Goal: Task Accomplishment & Management: Use online tool/utility

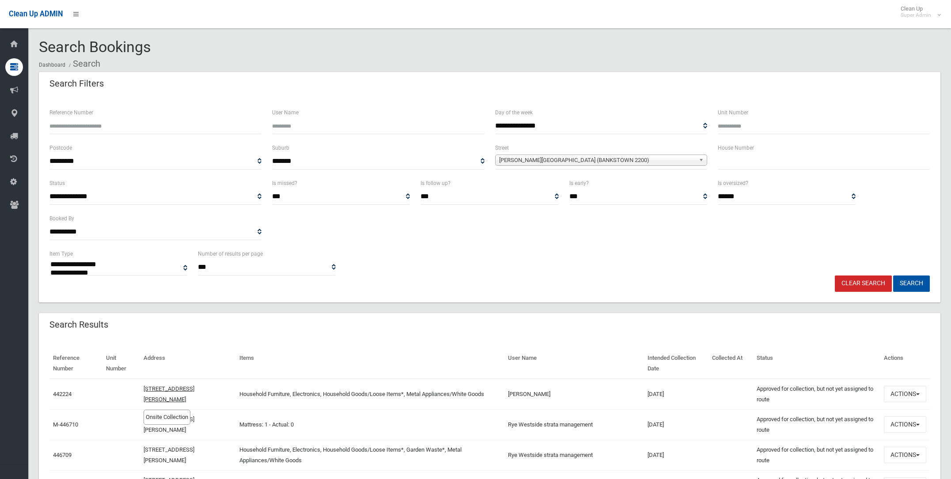
select select
click at [519, 155] on span "Jacobs Street (BANKSTOWN 2200)" at bounding box center [597, 160] width 196 height 11
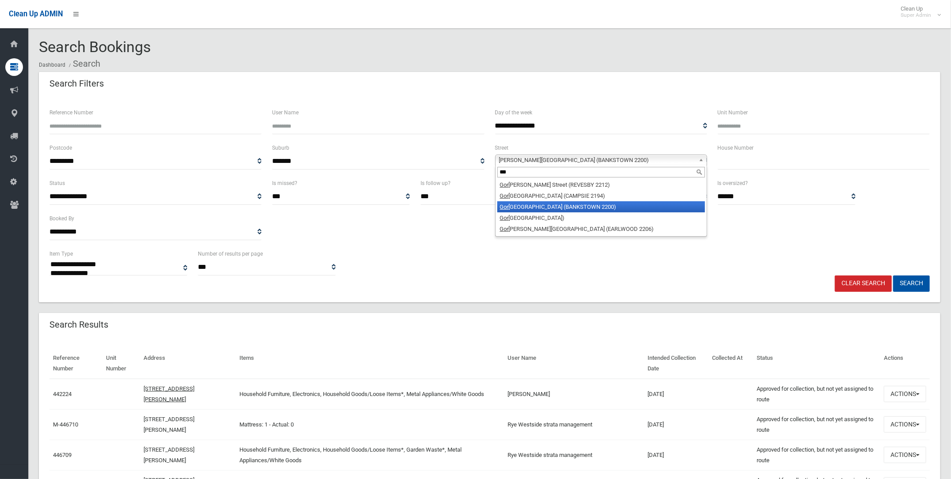
type input "***"
click at [548, 206] on li "Gor don Street (BANKSTOWN 2200)" at bounding box center [601, 206] width 208 height 11
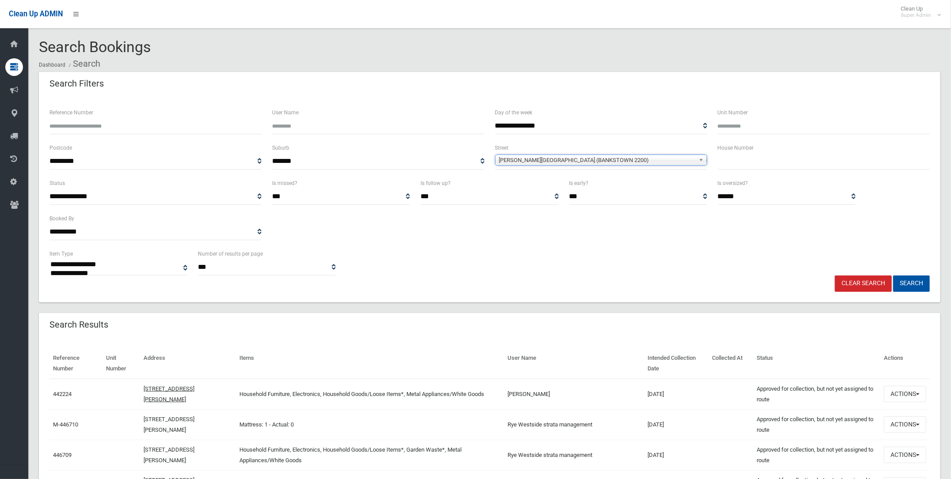
click at [728, 158] on input "text" at bounding box center [824, 161] width 212 height 16
type input "***"
click at [918, 280] on button "Search" at bounding box center [911, 284] width 37 height 16
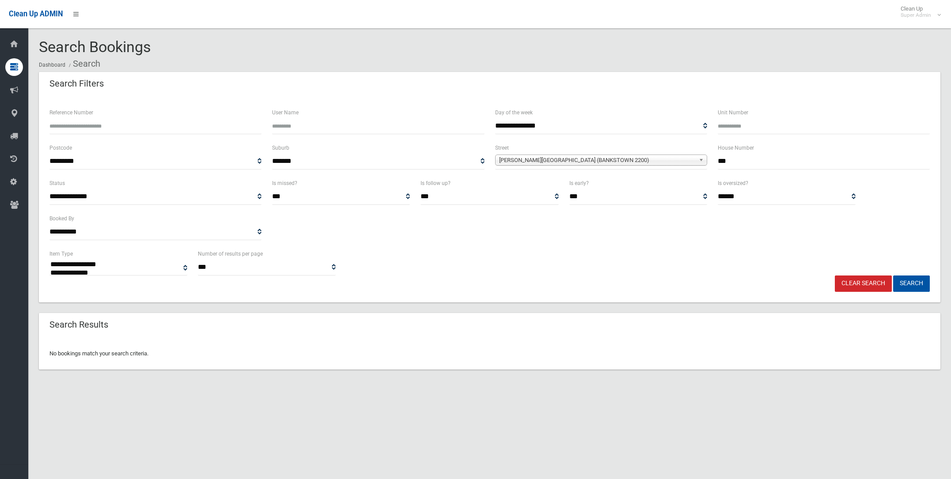
select select
click at [742, 159] on input "***" at bounding box center [824, 161] width 212 height 16
type input "*"
click at [912, 280] on button "Search" at bounding box center [911, 284] width 37 height 16
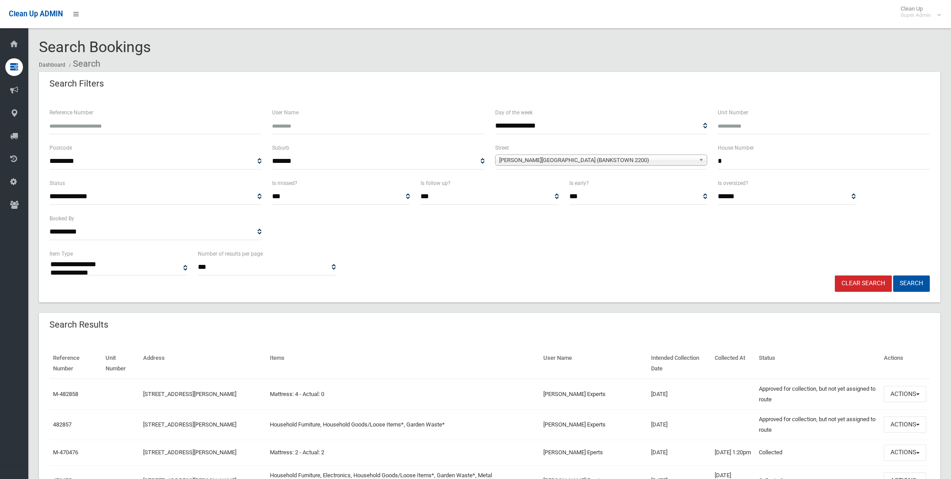
select select
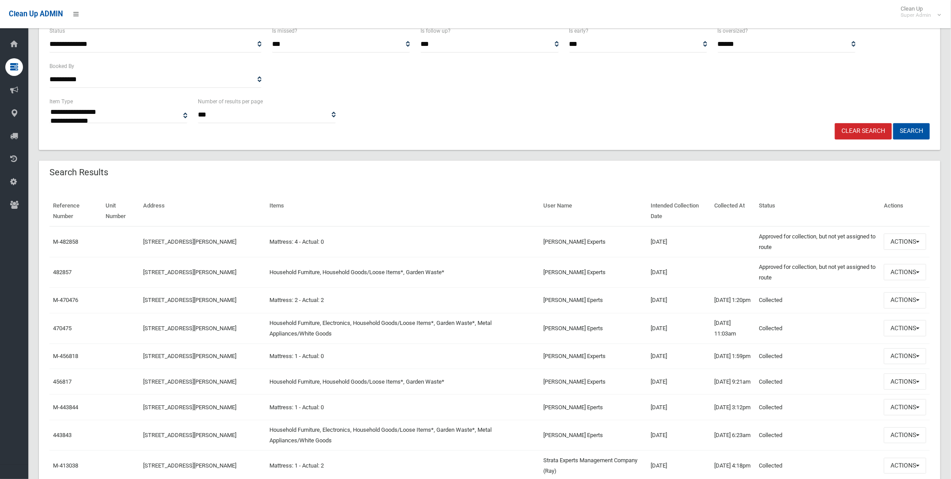
scroll to position [165, 0]
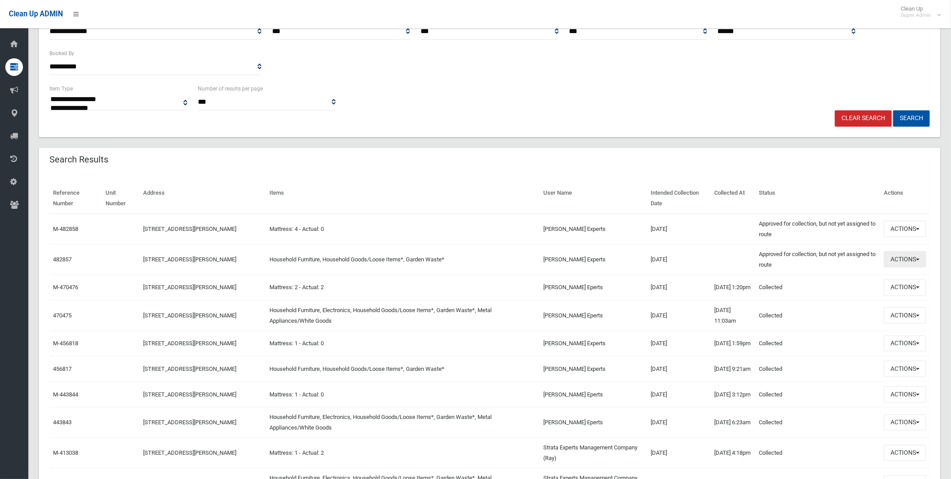
click at [906, 256] on button "Actions" at bounding box center [905, 259] width 42 height 16
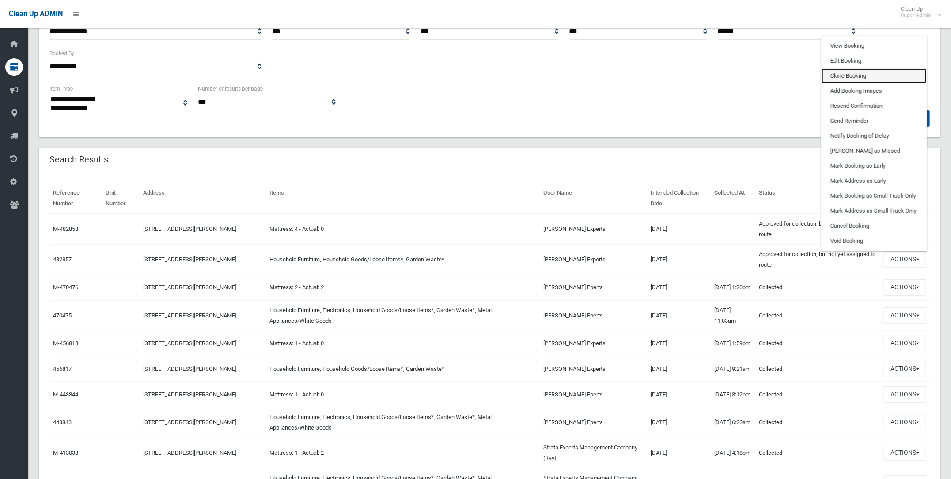
click at [847, 74] on link "Clone Booking" at bounding box center [873, 75] width 105 height 15
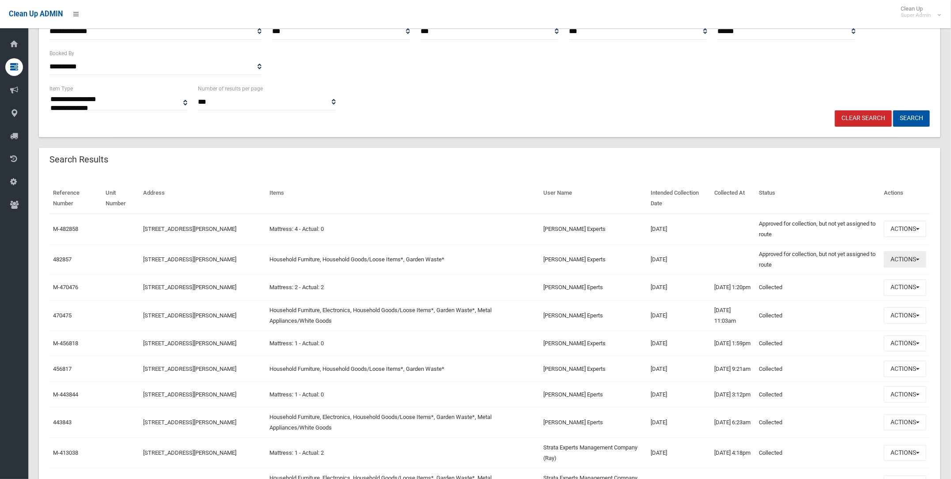
click at [897, 257] on button "Actions" at bounding box center [905, 259] width 42 height 16
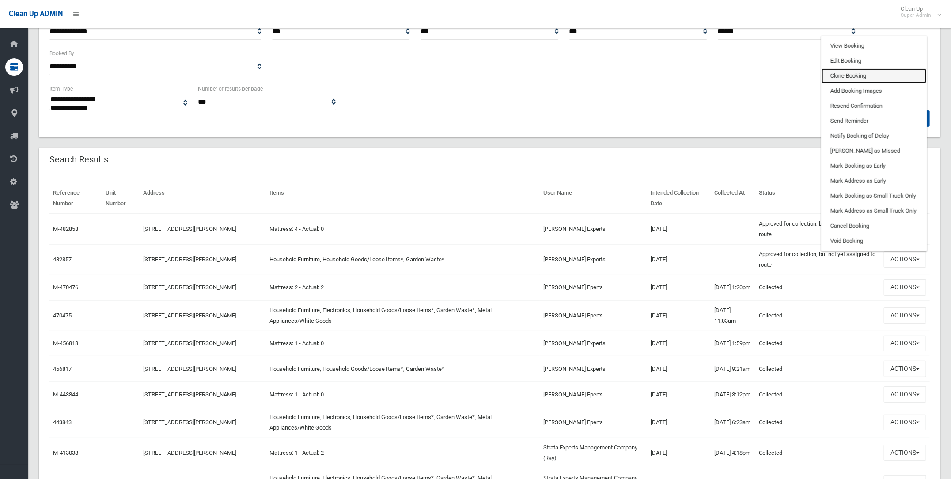
click at [847, 72] on link "Clone Booking" at bounding box center [873, 75] width 105 height 15
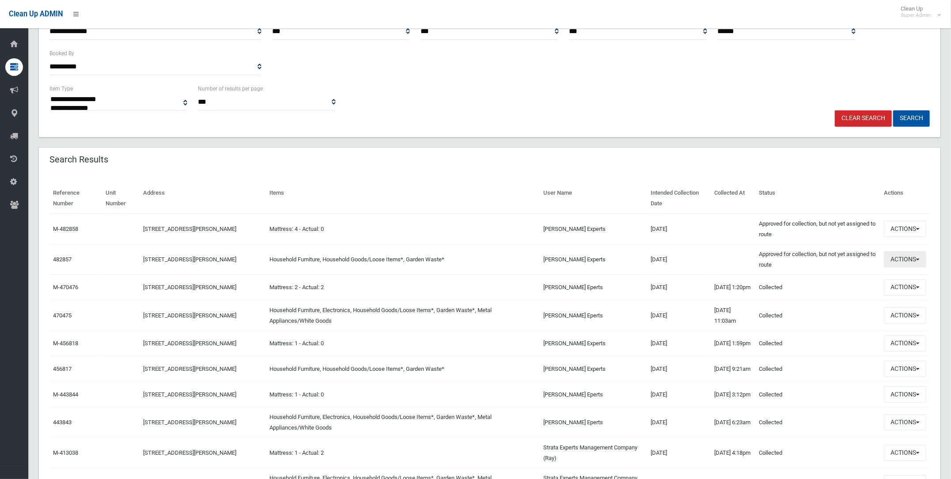
click at [912, 259] on button "Actions" at bounding box center [905, 259] width 42 height 16
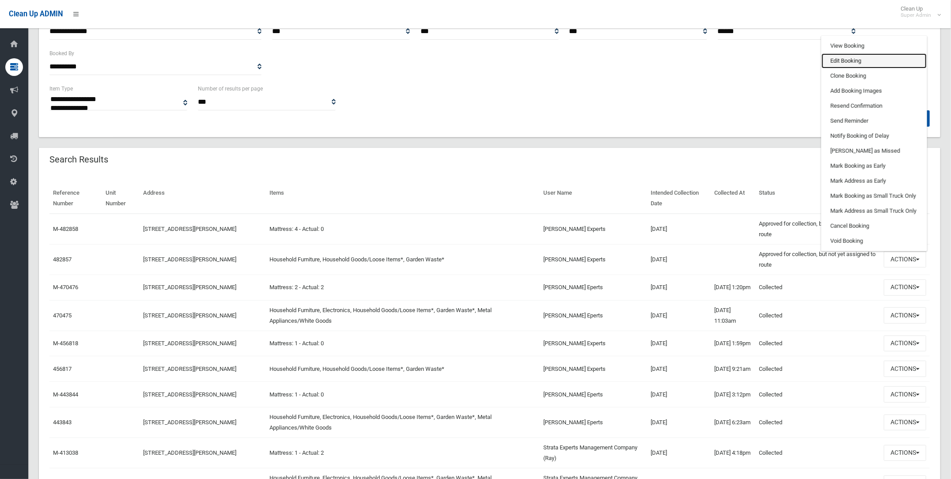
click at [843, 60] on link "Edit Booking" at bounding box center [873, 60] width 105 height 15
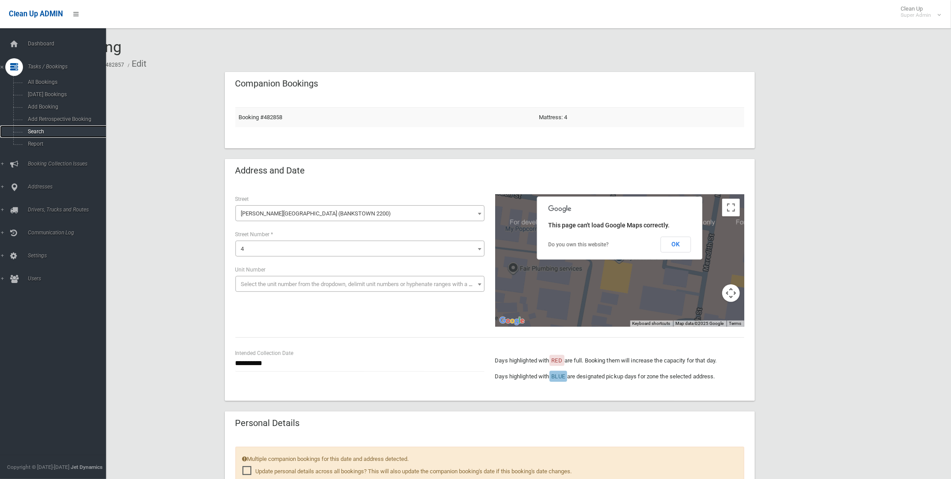
click at [36, 132] on span "Search" at bounding box center [66, 132] width 82 height 6
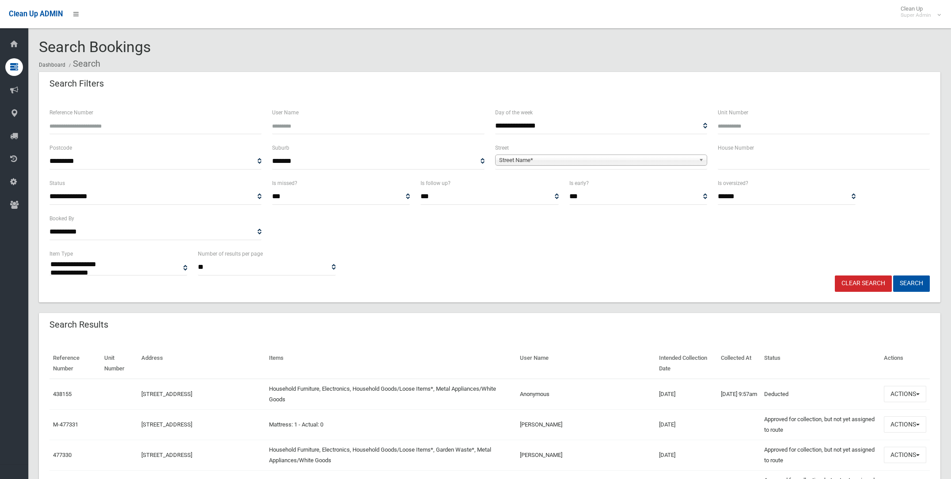
select select
